Goal: Information Seeking & Learning: Find specific fact

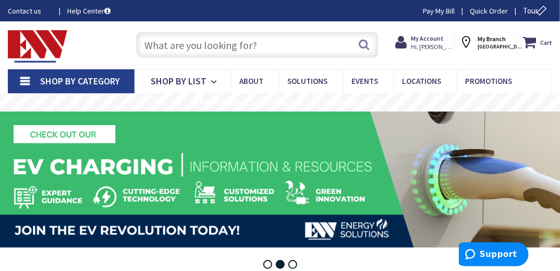
click at [164, 40] on input "text" at bounding box center [257, 45] width 242 height 26
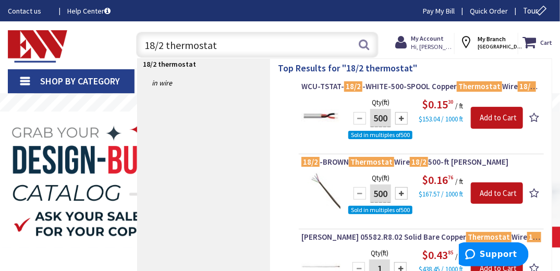
drag, startPoint x: 223, startPoint y: 38, endPoint x: 142, endPoint y: 44, distance: 81.1
click at [50, 54] on div "Toggle Nav 18/2 thermostat 18/2 thermostat Search Cart My Cart Close" at bounding box center [280, 45] width 560 height 35
type input "diva"
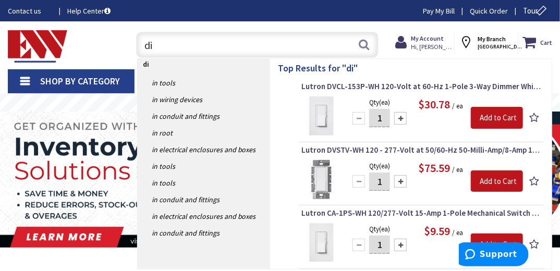
type input "d"
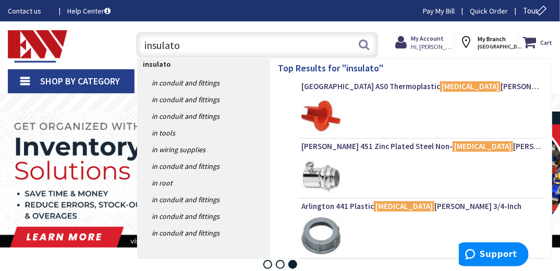
type input "insulator"
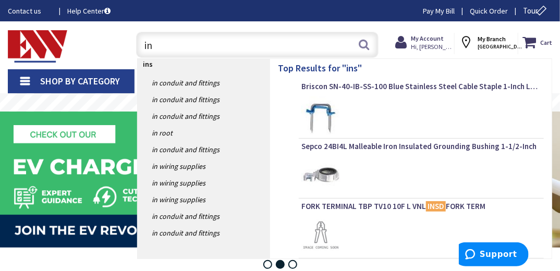
type input "i"
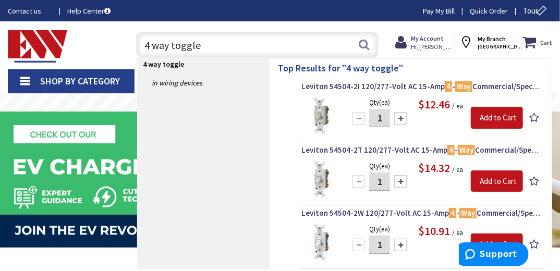
drag, startPoint x: 218, startPoint y: 45, endPoint x: 39, endPoint y: 63, distance: 180.2
click at [39, 63] on div "Skip to Content Toggle Nav 4 way toggle 4 way toggle Search Cart My Cart Close …" at bounding box center [280, 44] width 560 height 47
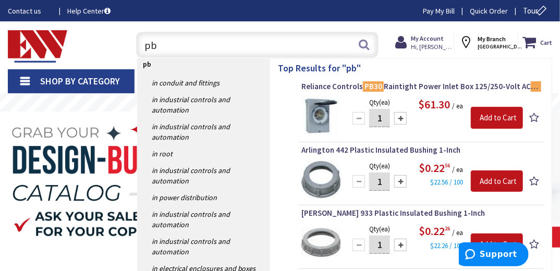
type input "p"
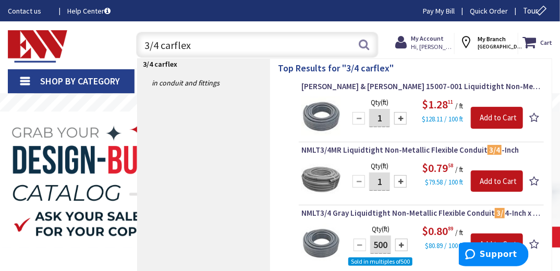
click at [240, 46] on input "3/4 carflex" at bounding box center [257, 45] width 242 height 26
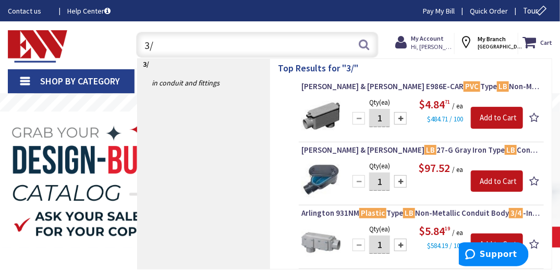
type input "3"
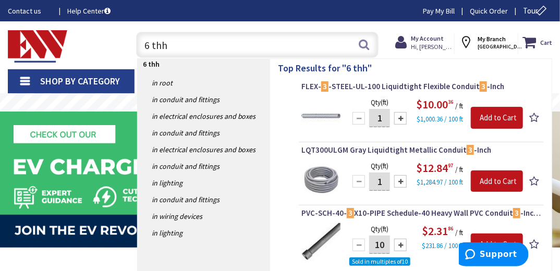
type input "6 thhn"
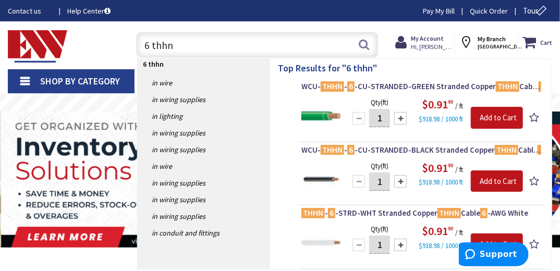
click at [150, 41] on input "6 thhn" at bounding box center [257, 45] width 242 height 26
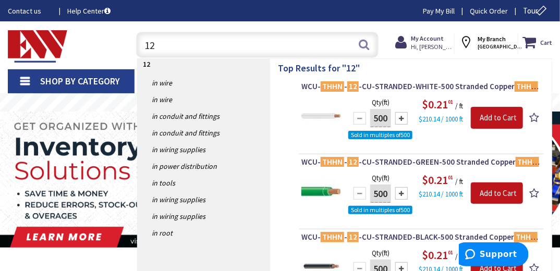
type input "1"
